Goal: Information Seeking & Learning: Learn about a topic

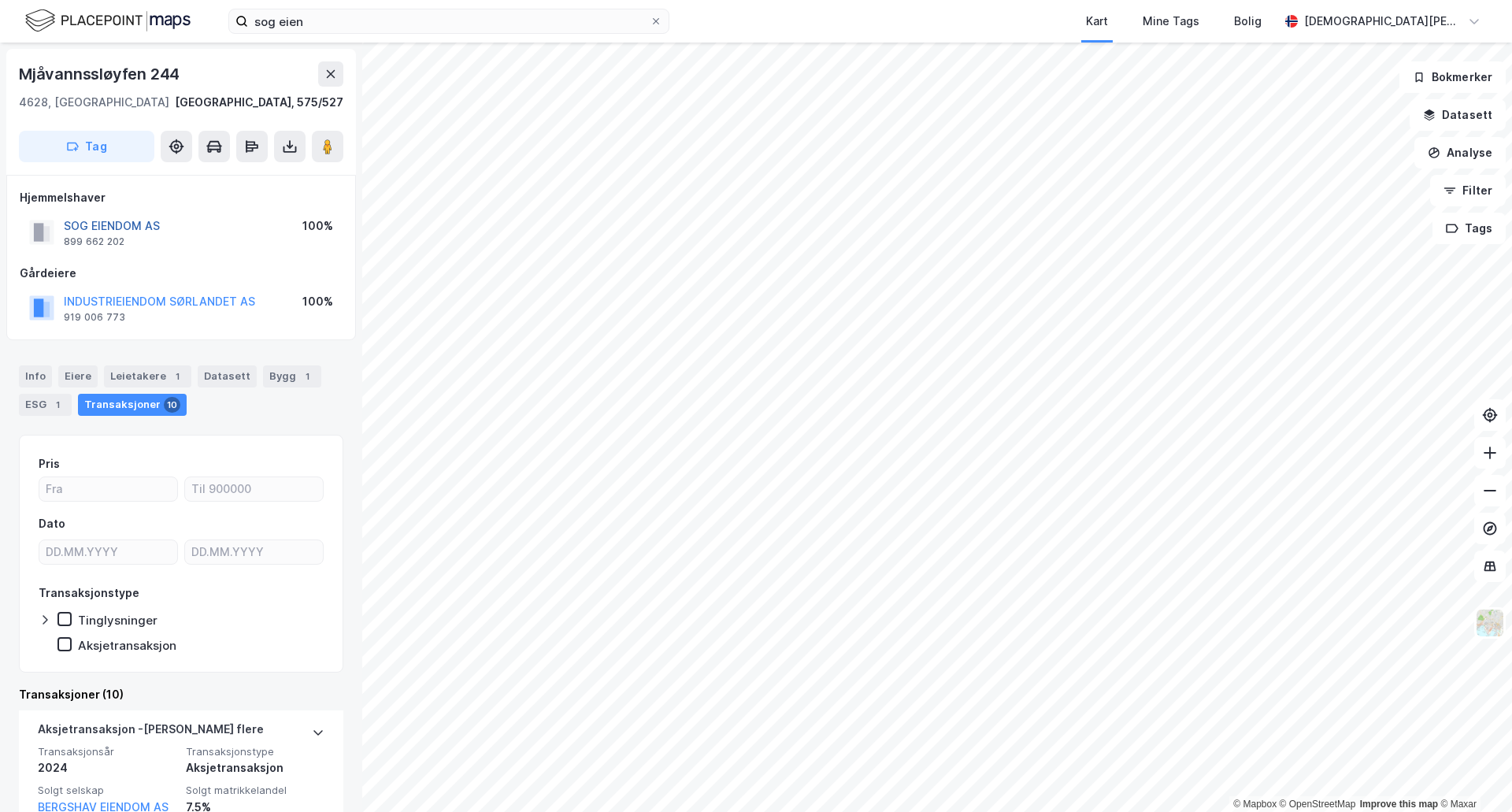
click at [0, 0] on button "SOG EIENDOM AS" at bounding box center [0, 0] width 0 height 0
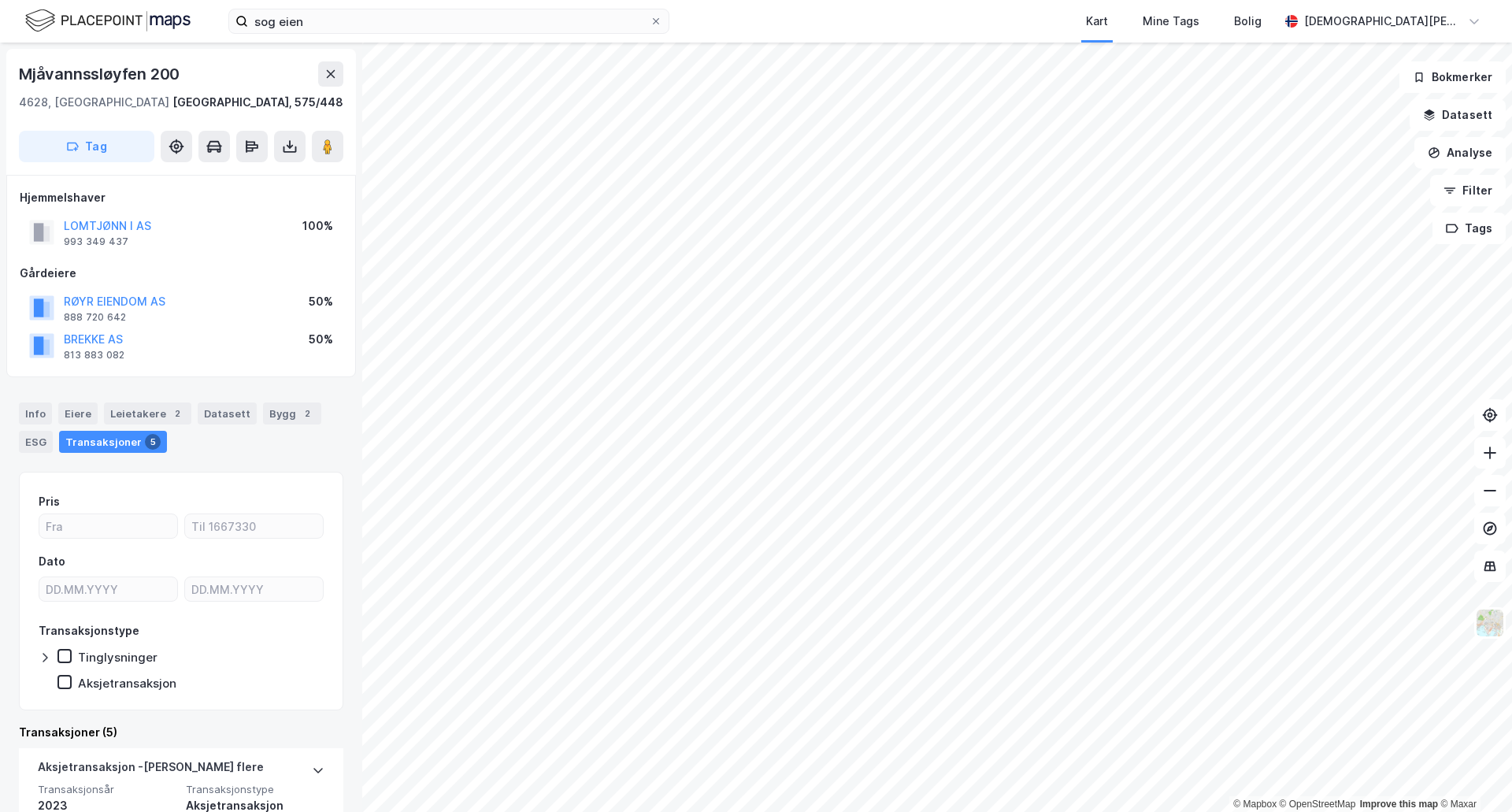
click at [881, 811] on html "sog eien Kart Mine Tags Bolig [PERSON_NAME] © Mapbox © OpenStreetMap Improve th…" at bounding box center [756, 406] width 1512 height 812
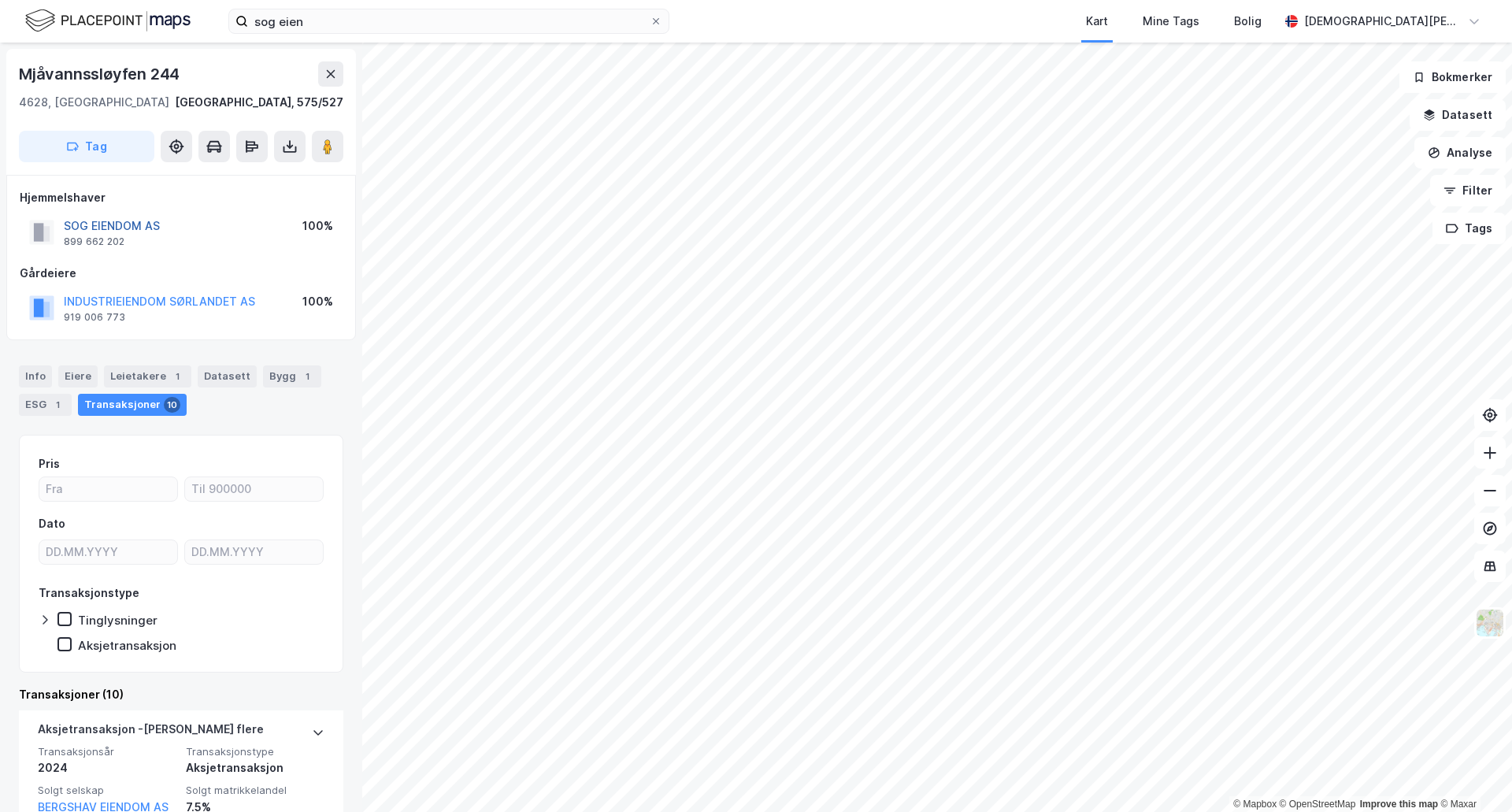
click at [0, 0] on button "SOG EIENDOM AS" at bounding box center [0, 0] width 0 height 0
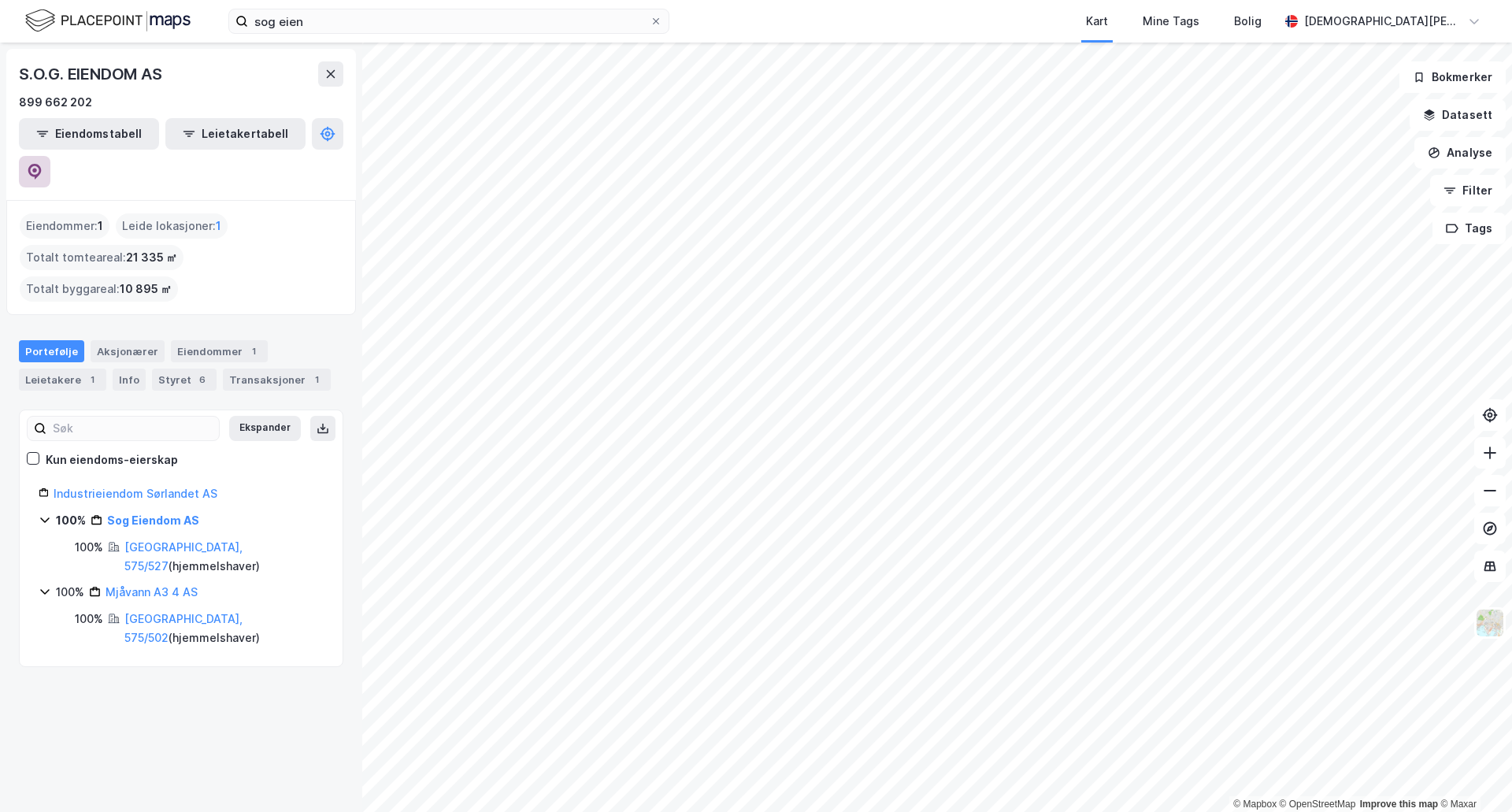
click at [51, 156] on button at bounding box center [34, 171] width 32 height 32
click at [574, 2] on div "sog eien Kart Mine Tags Bolig [PERSON_NAME]" at bounding box center [756, 21] width 1512 height 42
click at [564, 10] on input "sog eien" at bounding box center [449, 21] width 402 height 24
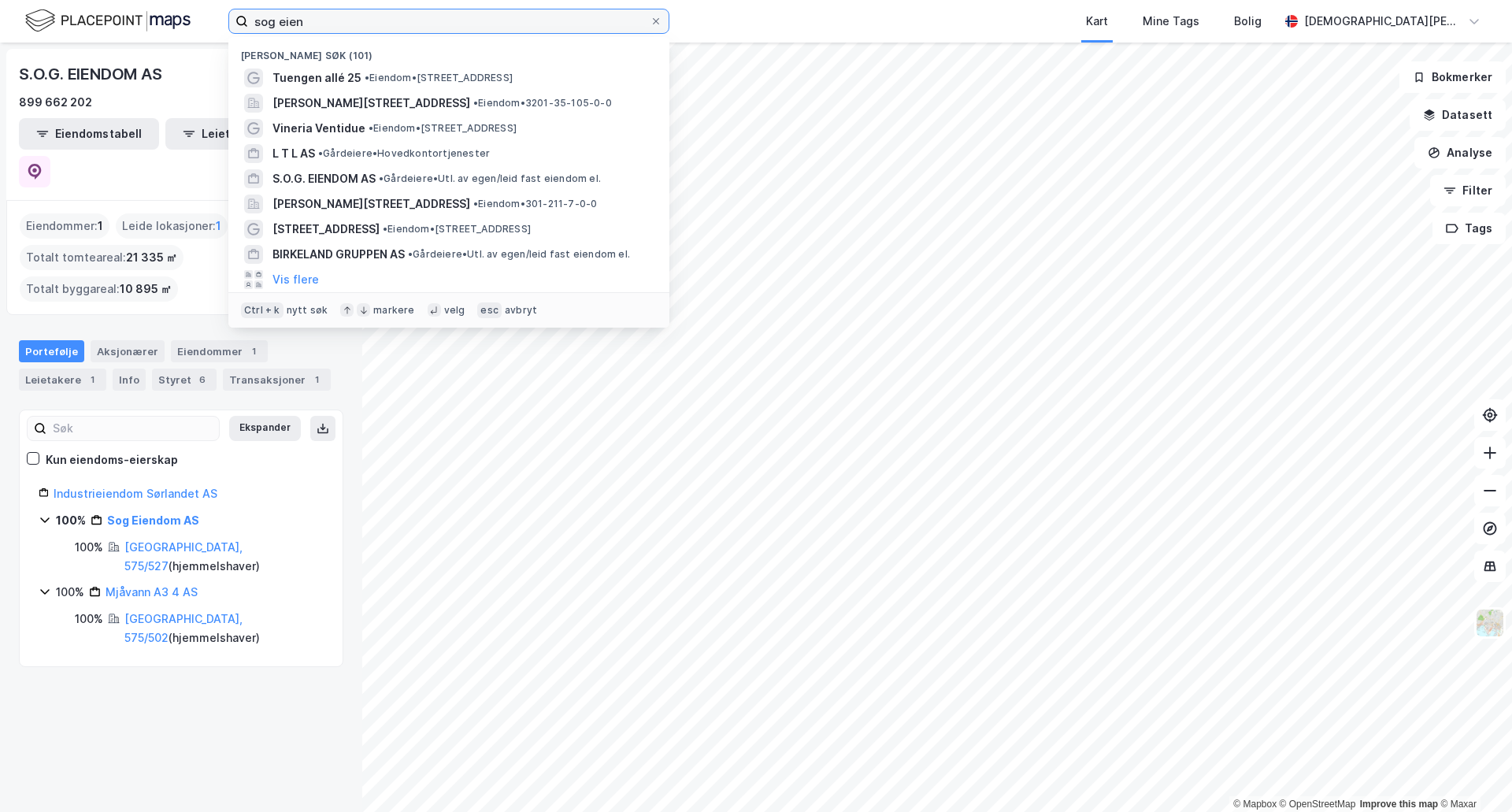
click at [564, 10] on input "sog eien" at bounding box center [449, 21] width 402 height 24
click at [564, 11] on input "sog eien" at bounding box center [449, 21] width 402 height 24
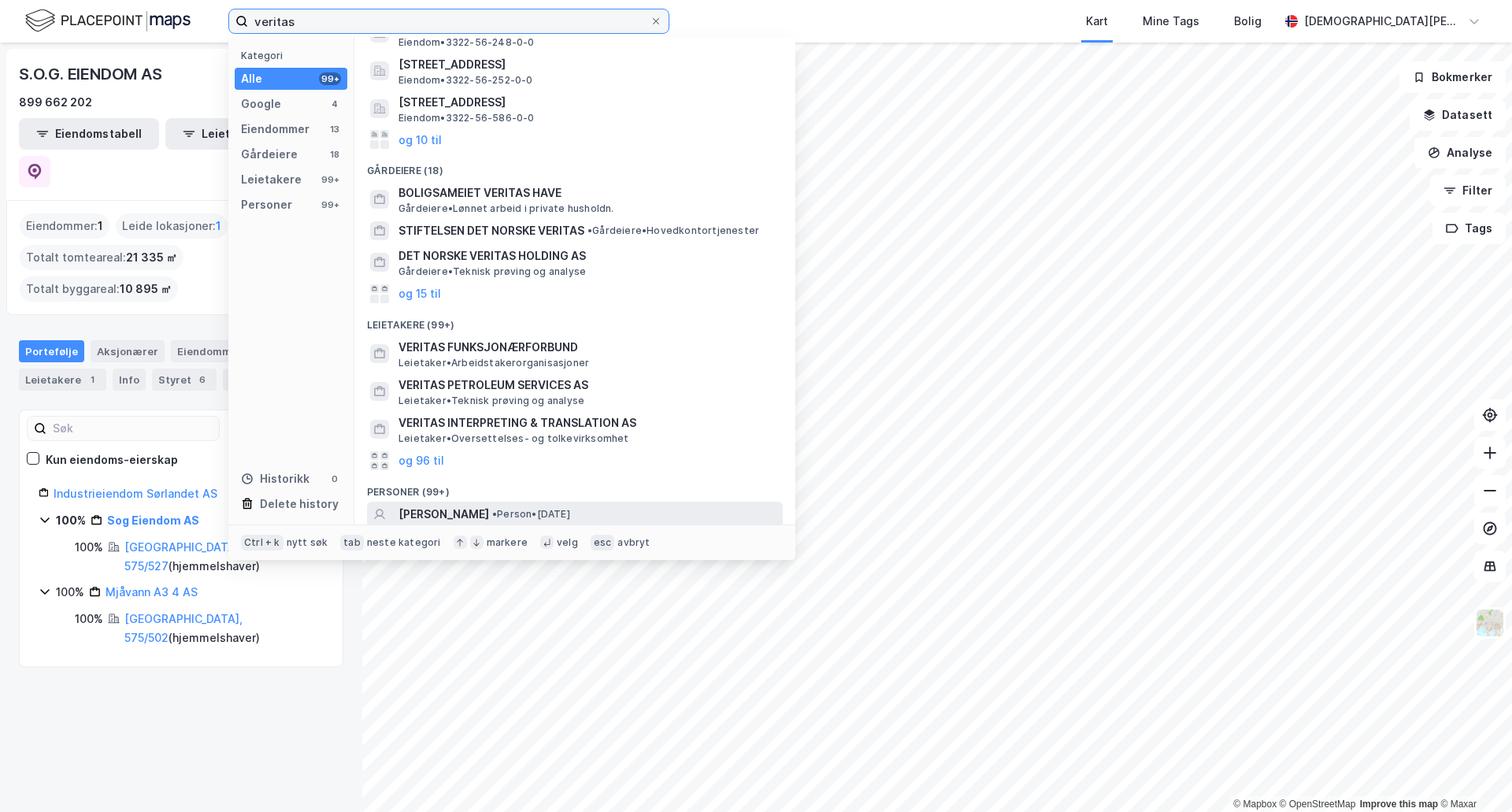
scroll to position [262, 0]
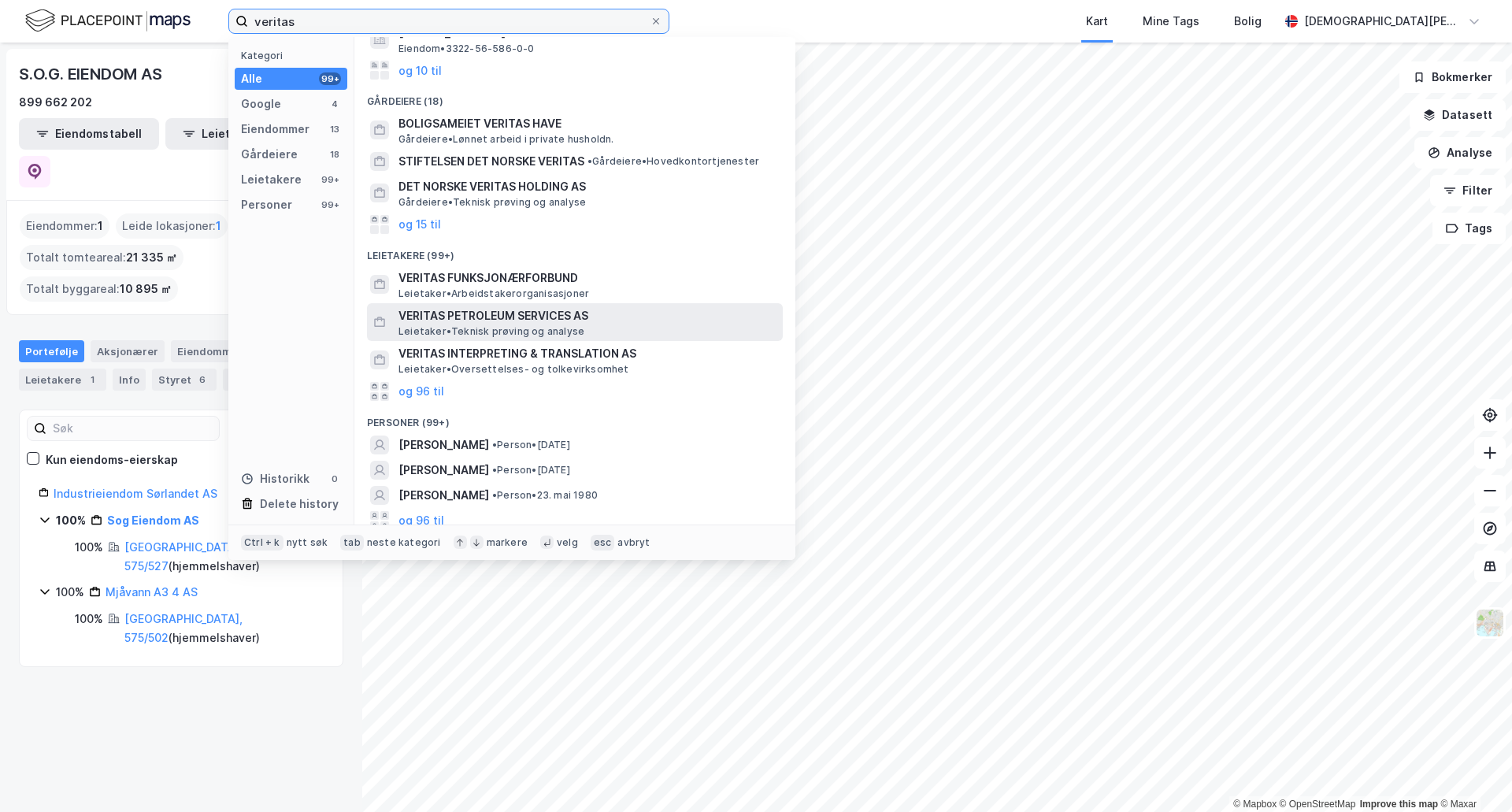
type input "veritas"
click at [604, 332] on div "VERITAS PETROLEUM SERVICES AS Leietaker • Teknisk prøving og analyse" at bounding box center [589, 321] width 382 height 32
